Goal: Information Seeking & Learning: Learn about a topic

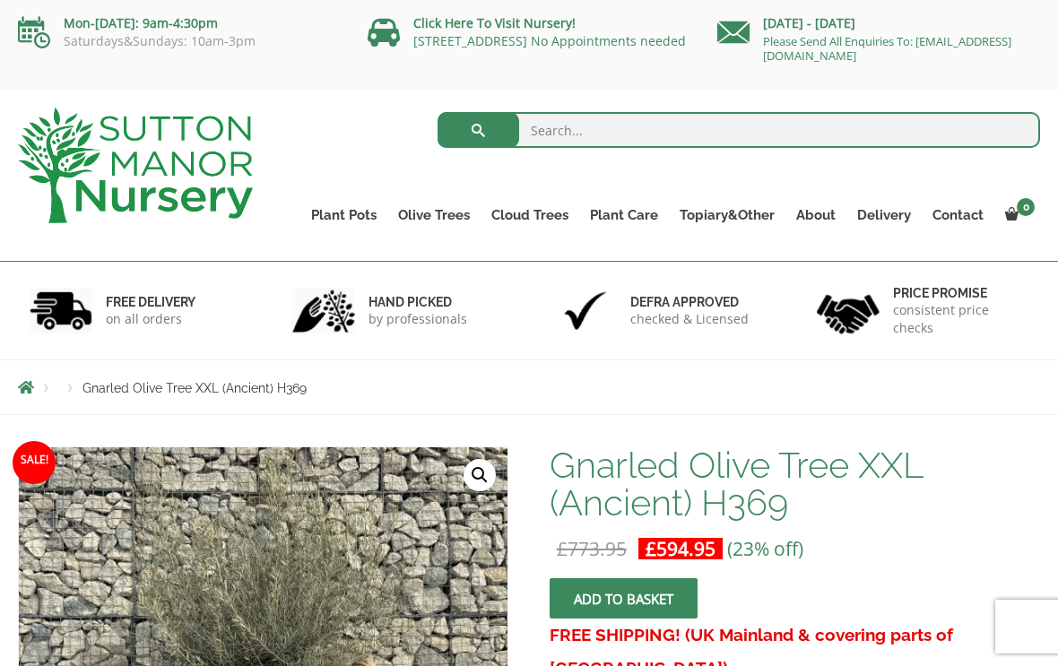
click at [0, 0] on link "Gnarled Olive Trees" at bounding box center [0, 0] width 0 height 0
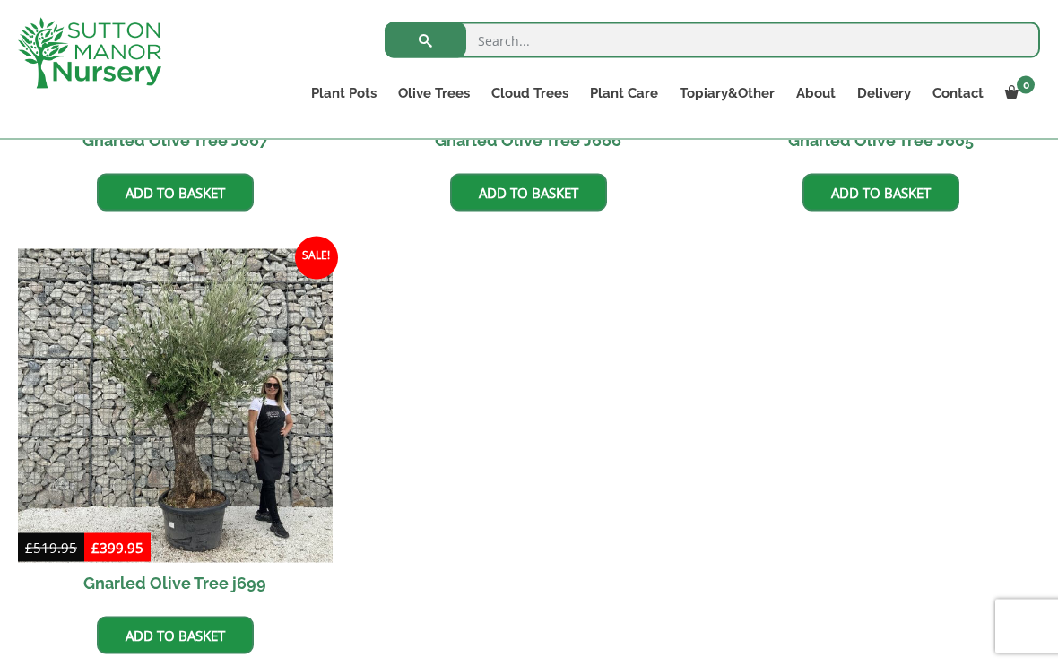
scroll to position [2123, 0]
click at [260, 431] on img at bounding box center [175, 405] width 315 height 315
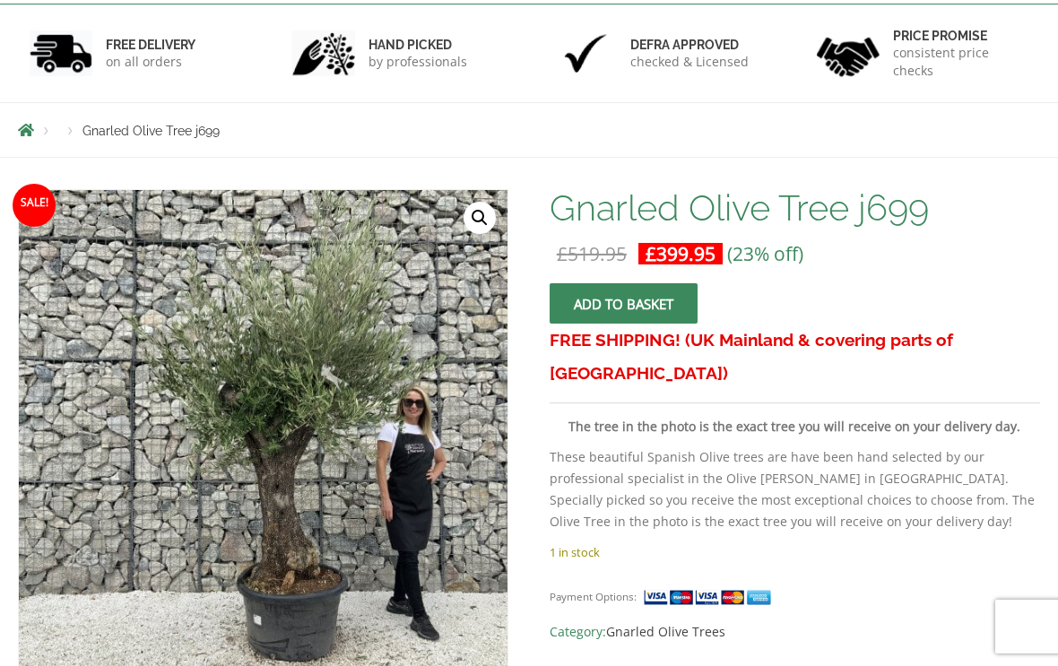
scroll to position [337, 0]
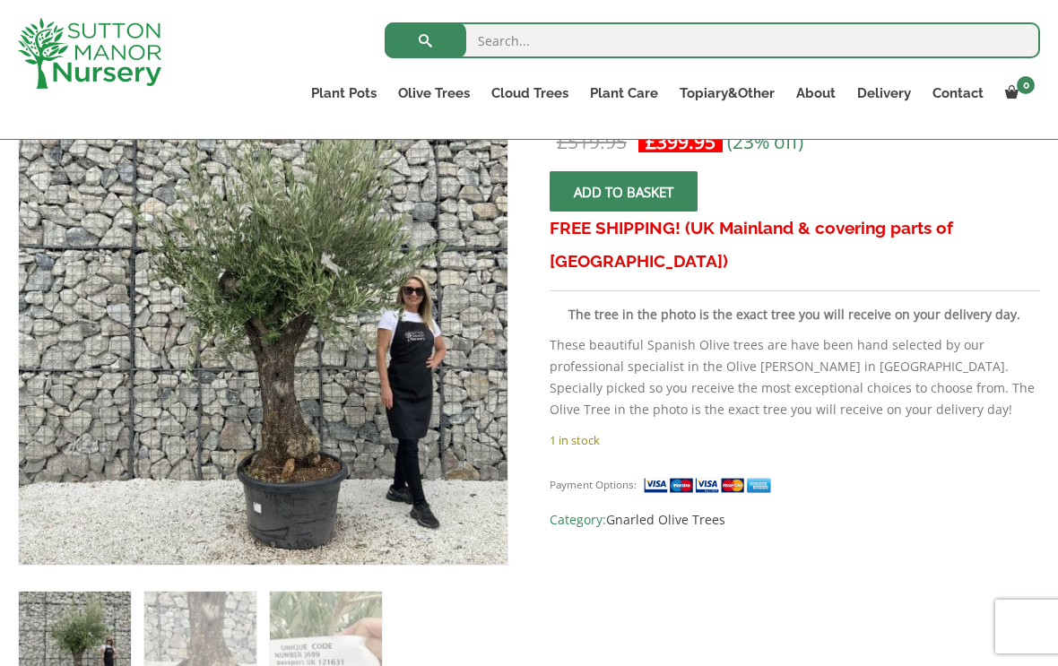
click at [407, 320] on img at bounding box center [467, 526] width 897 height 897
click at [407, 319] on img at bounding box center [467, 526] width 897 height 897
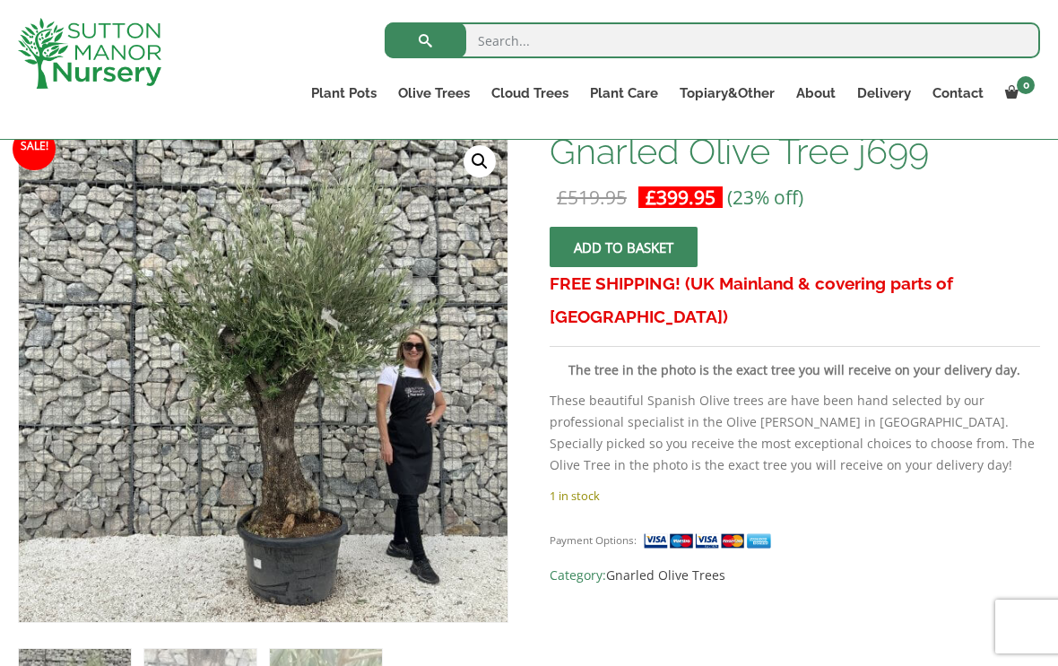
scroll to position [280, 0]
